Goal: Find specific page/section: Find specific page/section

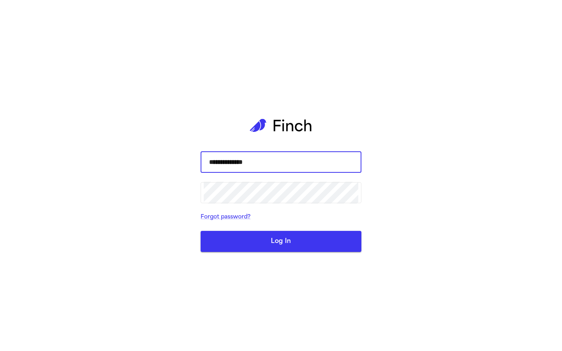
type input "**********"
click at [281, 241] on button "Log In" at bounding box center [280, 241] width 161 height 21
